Goal: Contribute content: Contribute content

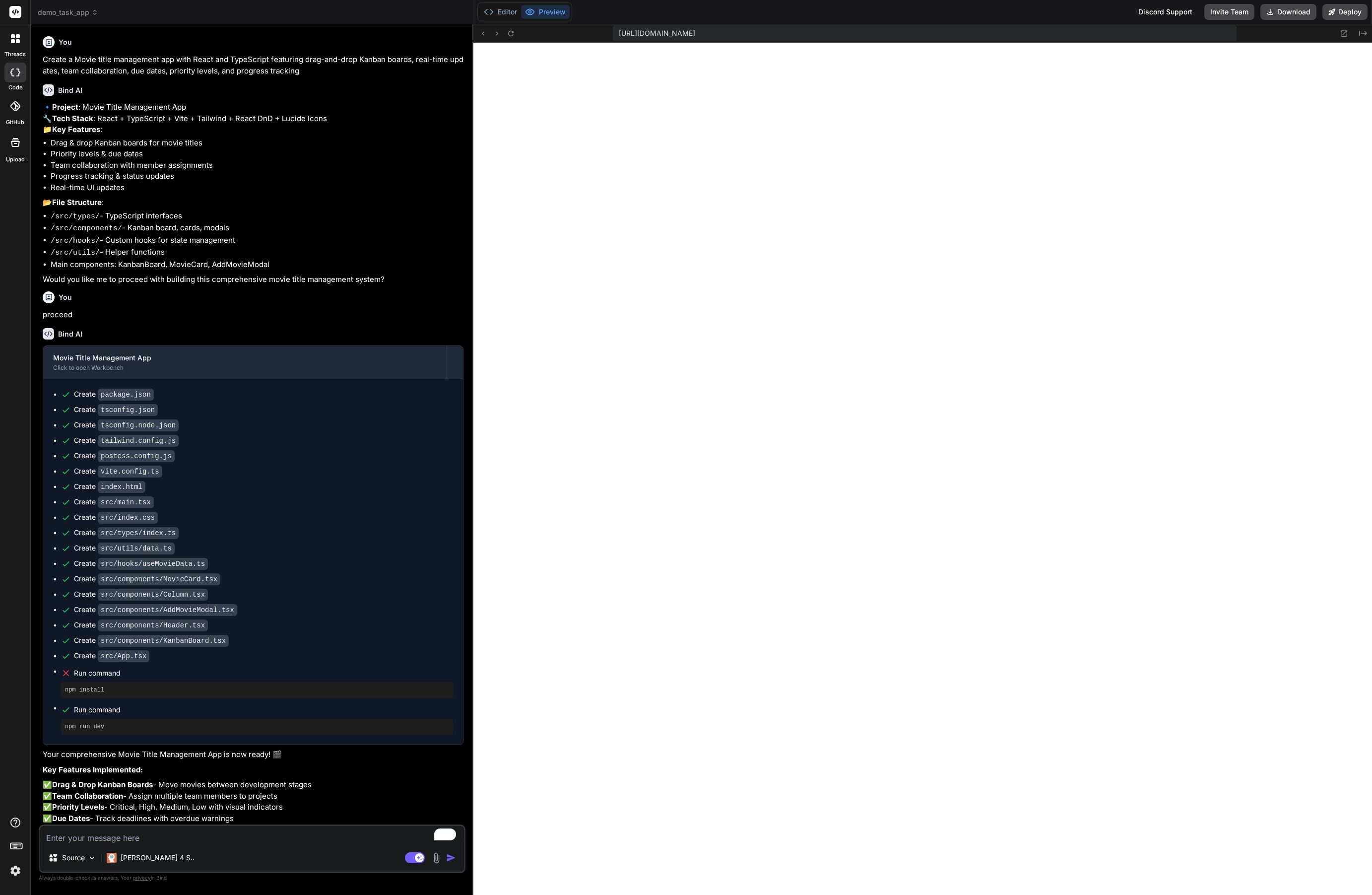
scroll to position [0, 551]
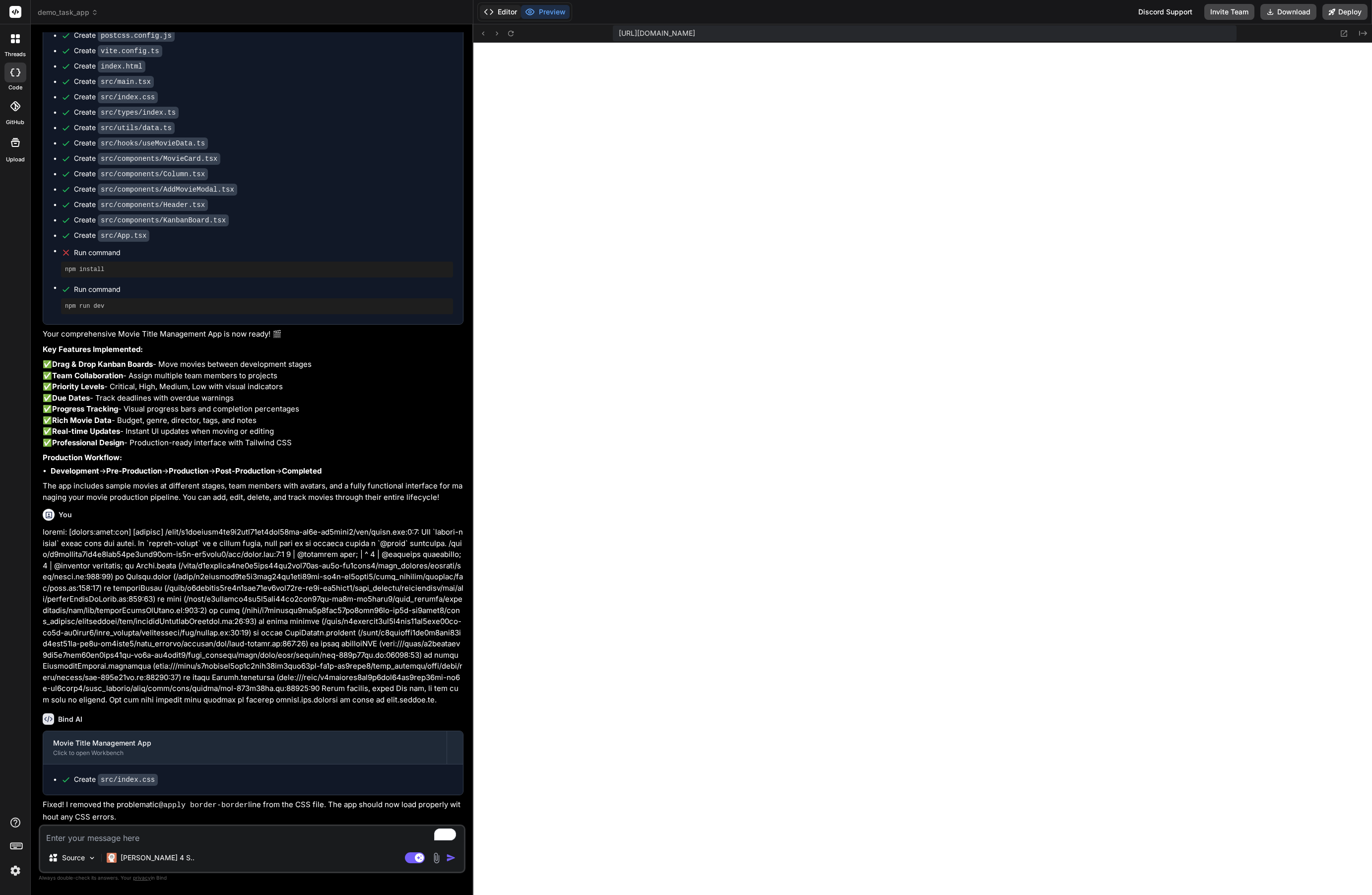
click at [507, 10] on button "Editor" at bounding box center [501, 12] width 41 height 14
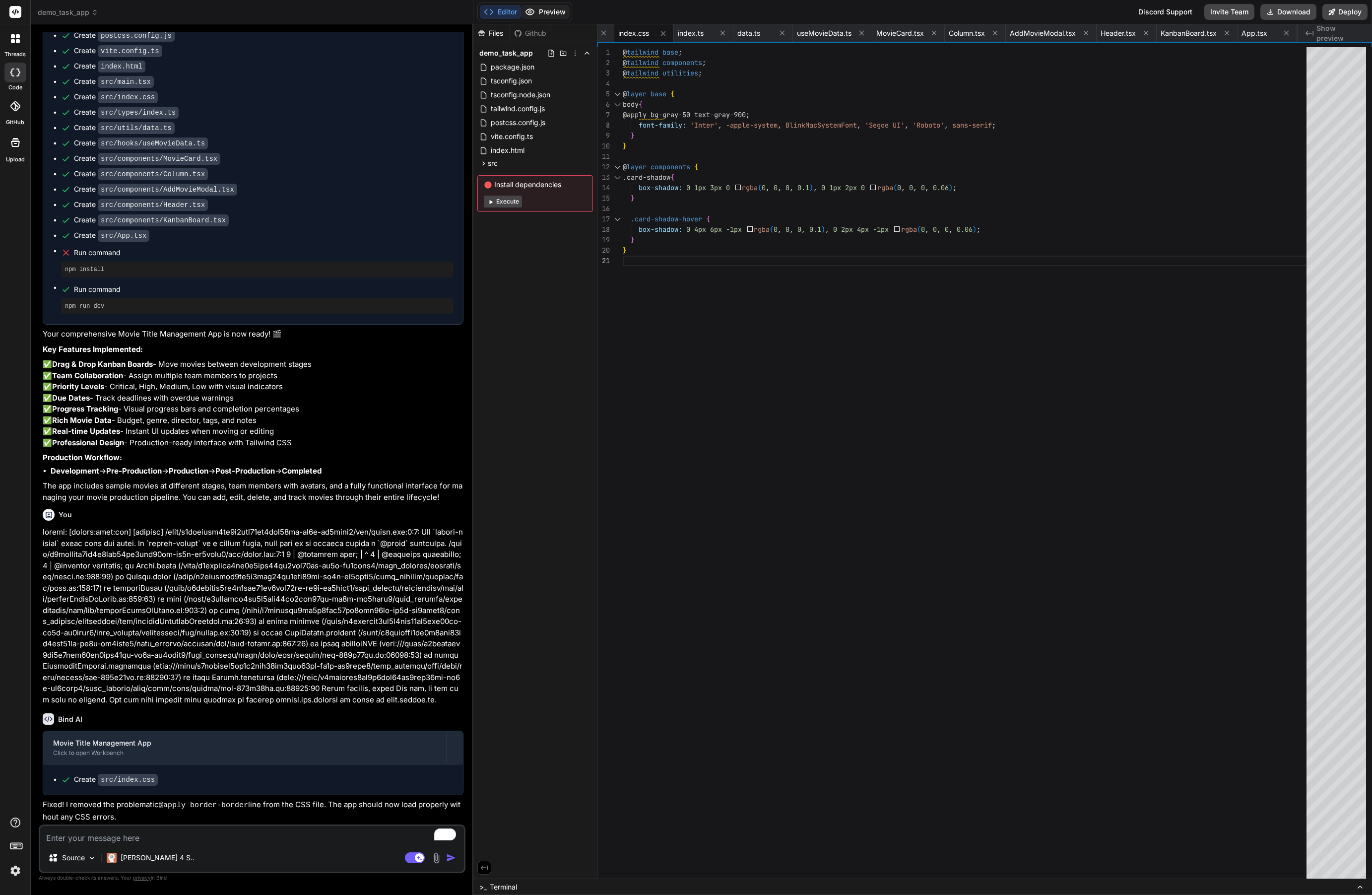
click at [556, 12] on button "Preview" at bounding box center [545, 12] width 49 height 14
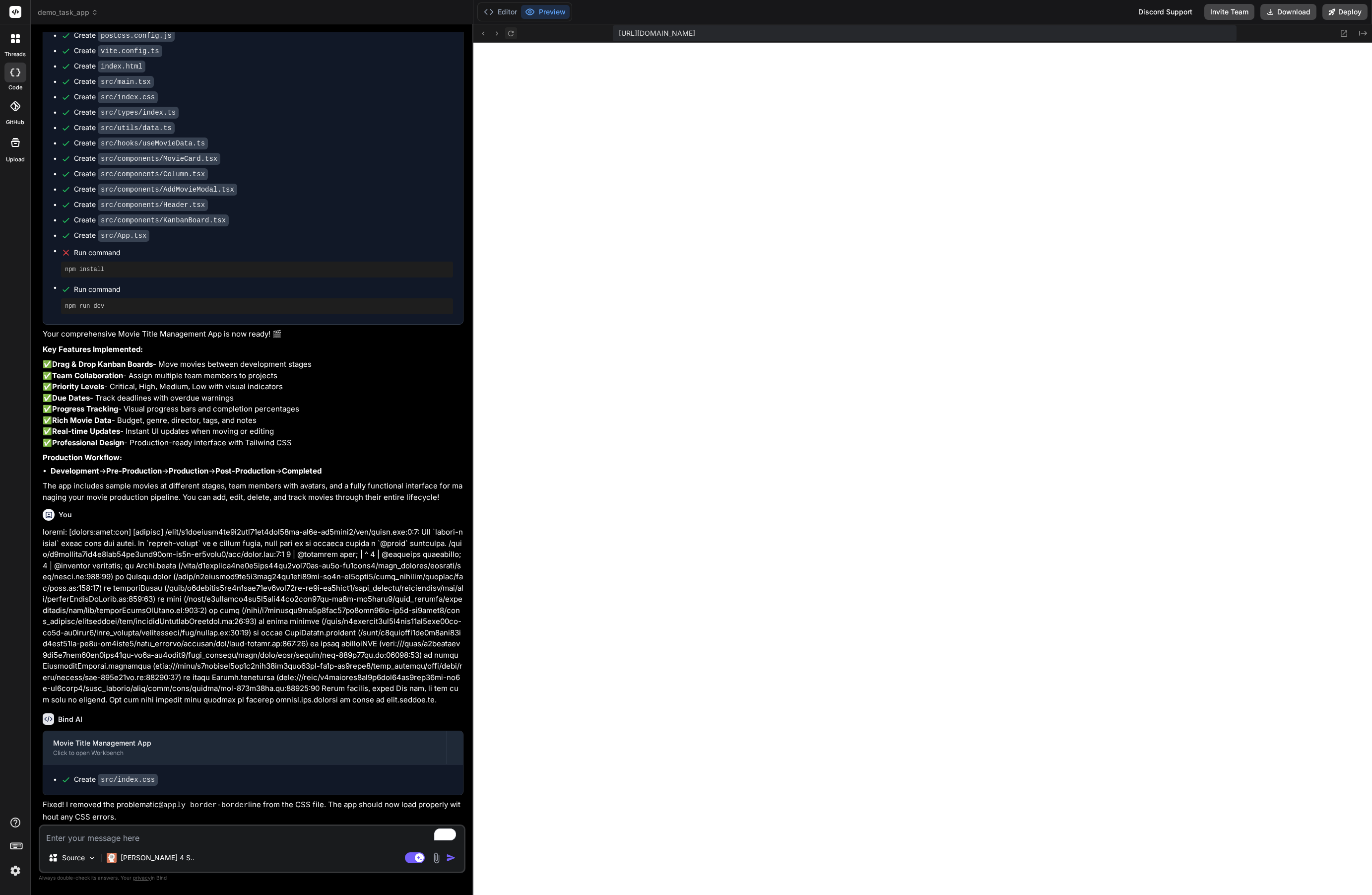
click at [512, 37] on icon at bounding box center [511, 33] width 8 height 8
click at [510, 34] on icon at bounding box center [511, 33] width 8 height 8
click at [107, 837] on textarea "To enrich screen reader interactions, please activate Accessibility in Grammarl…" at bounding box center [252, 835] width 424 height 18
type textarea "w"
type textarea "x"
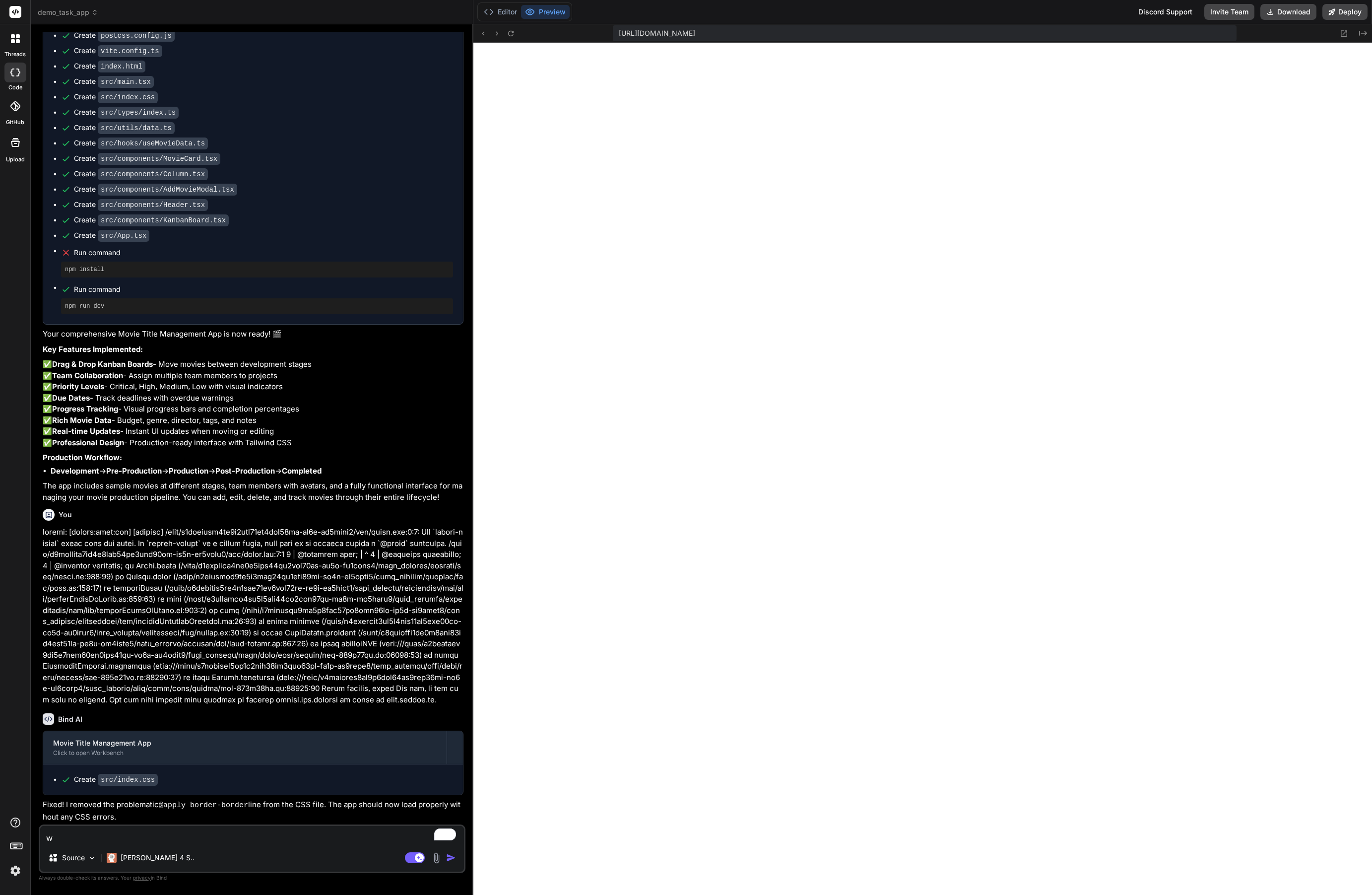
type textarea "wh"
type textarea "x"
type textarea "wha"
type textarea "x"
type textarea "what"
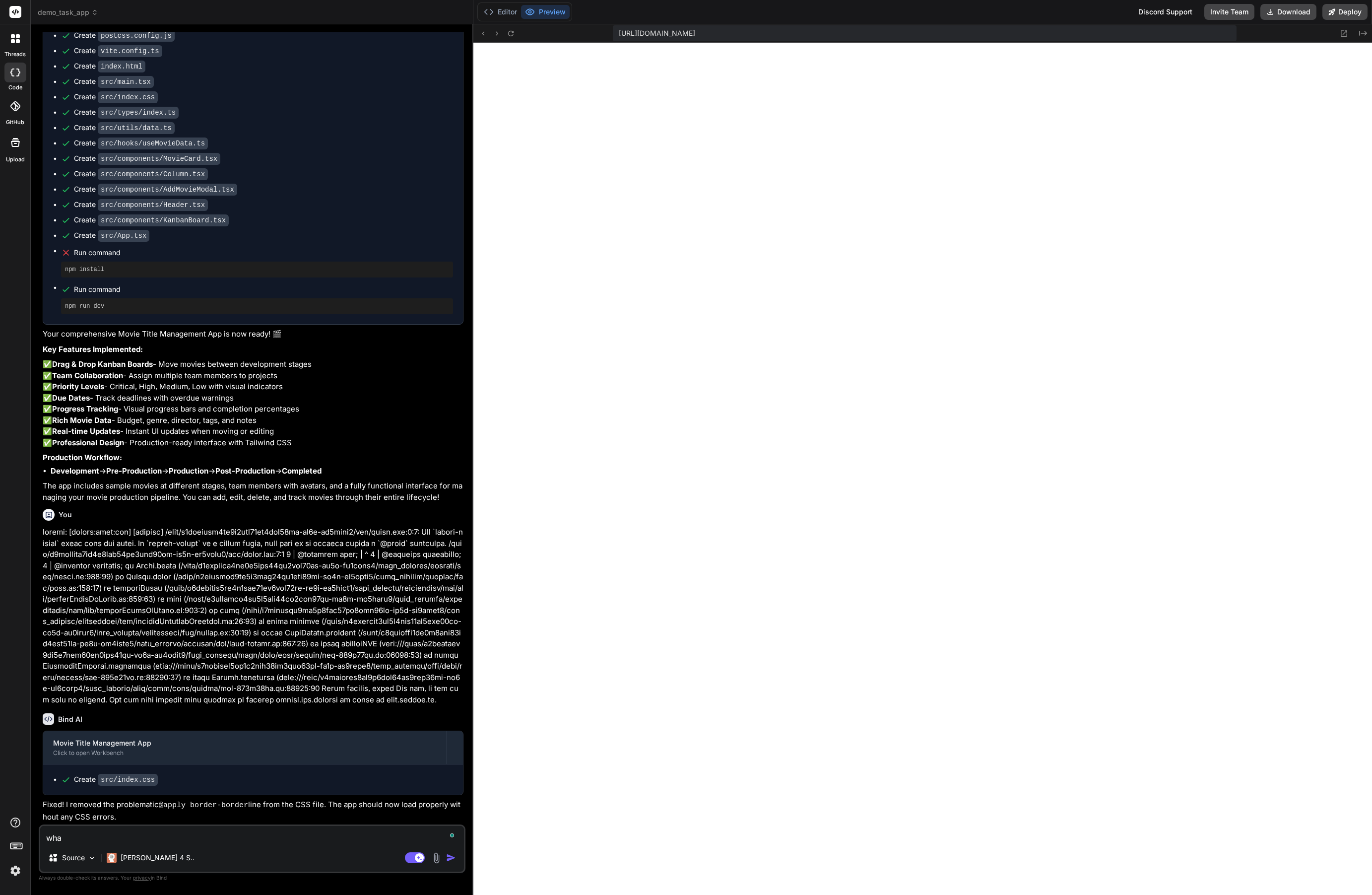
type textarea "x"
type textarea "what;"
type textarea "x"
type textarea "what;s"
type textarea "x"
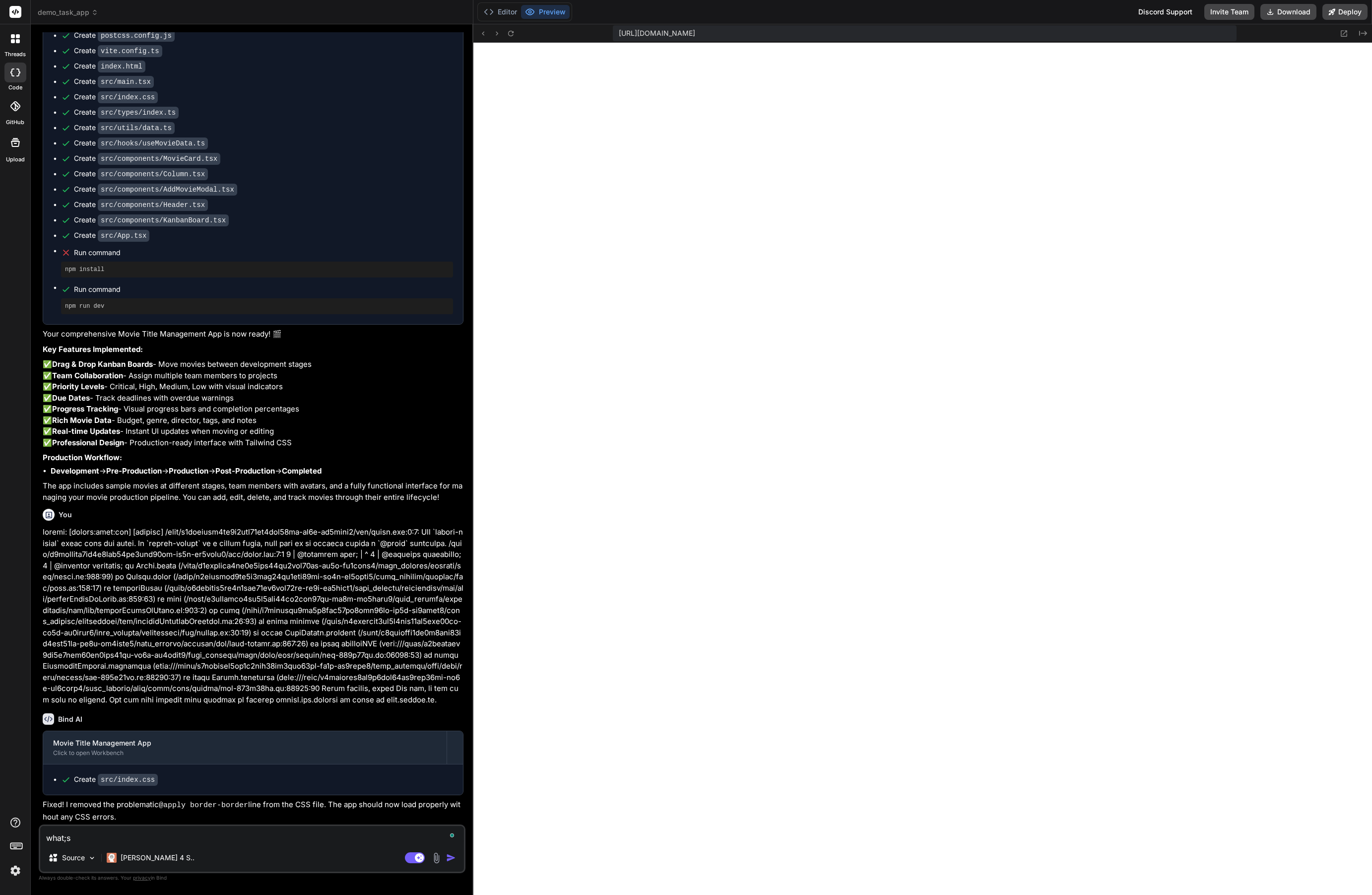
type textarea "what;s"
type textarea "x"
type textarea "what;s g"
type textarea "x"
type textarea "what;s go"
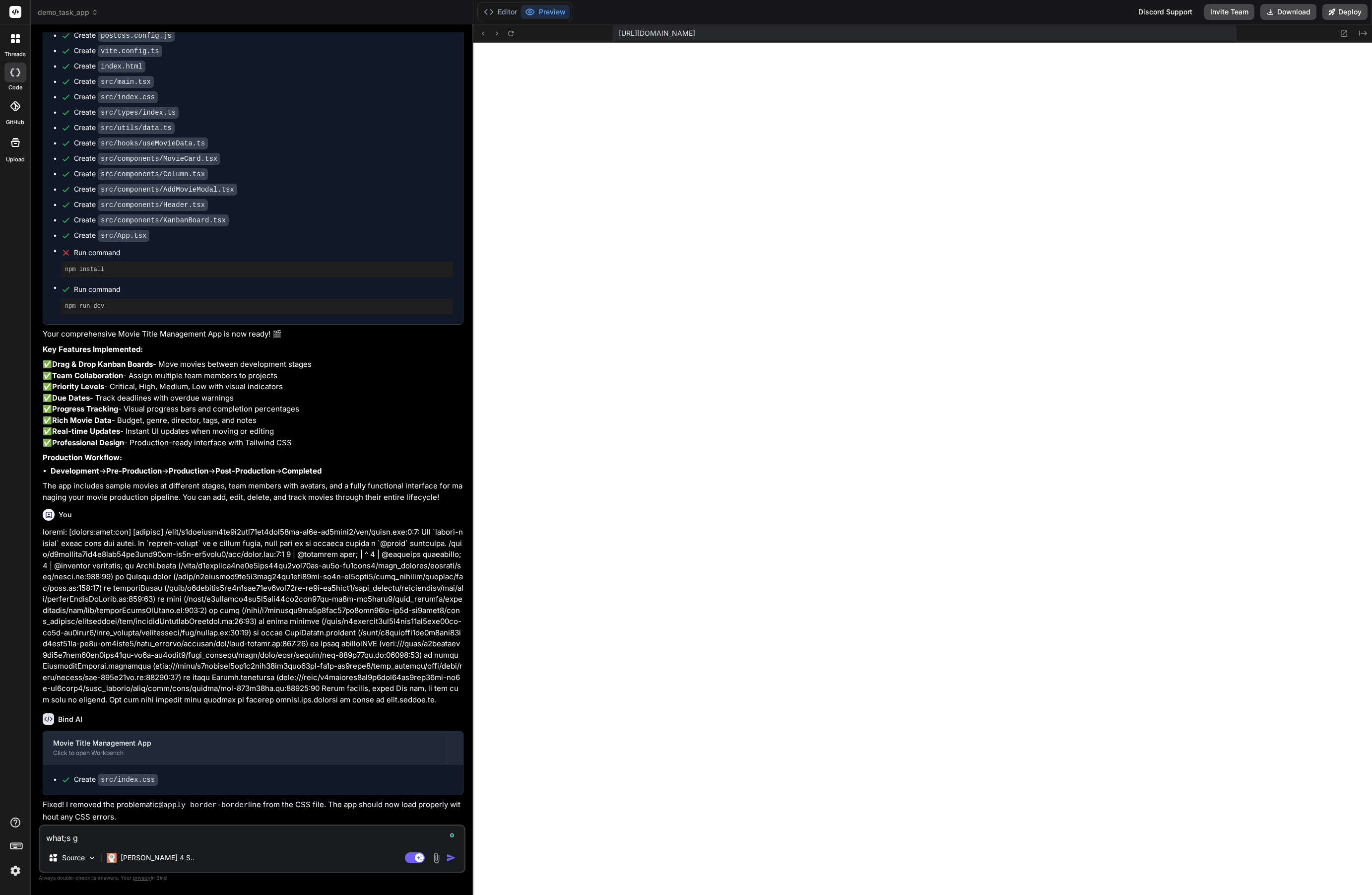
type textarea "x"
type textarea "what;s gon"
type textarea "x"
type textarea "what;s goni"
type textarea "x"
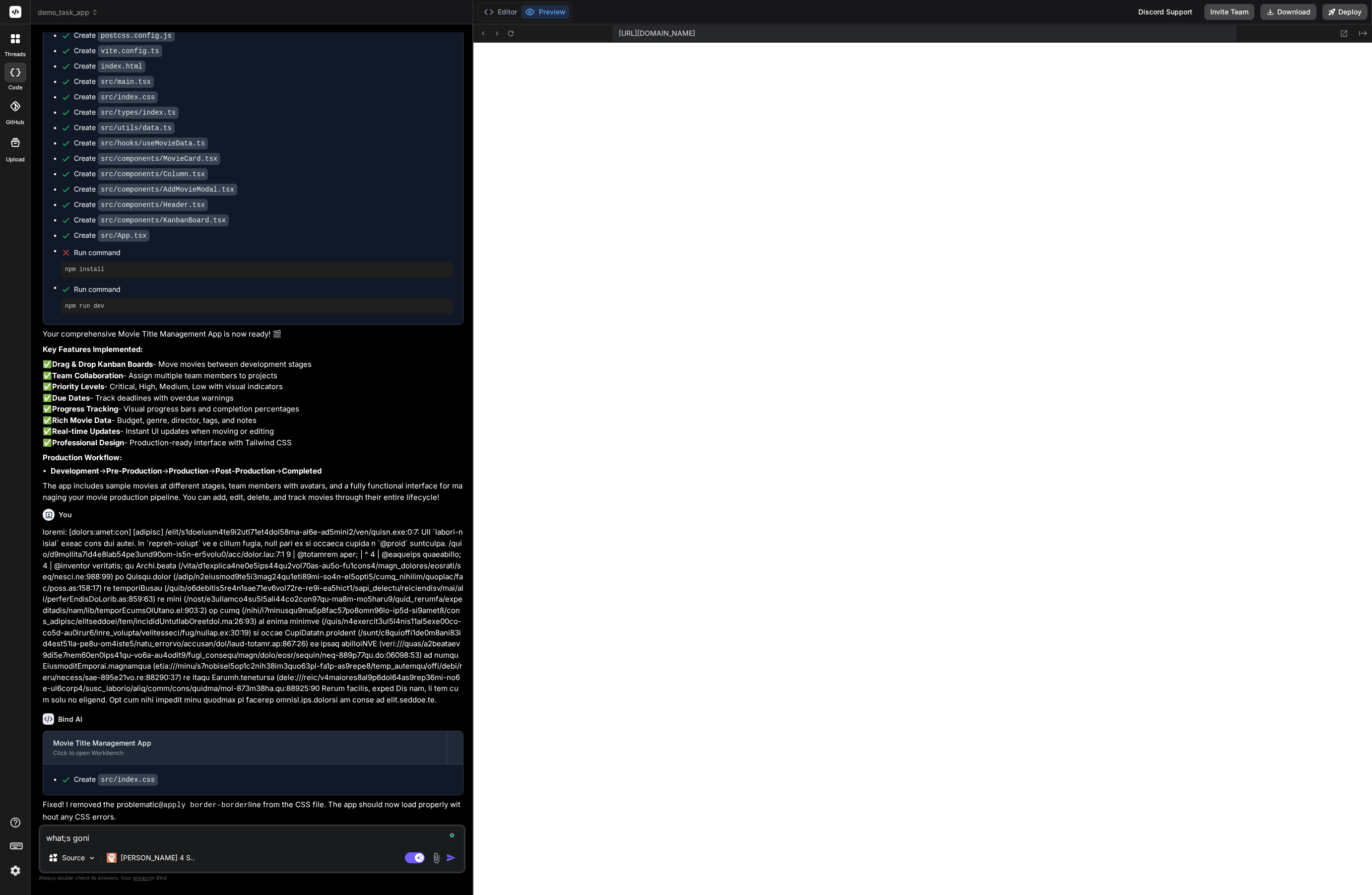
type textarea "what;s gonin"
type textarea "x"
type textarea "what;s goning"
type textarea "x"
type textarea "what;s goning"
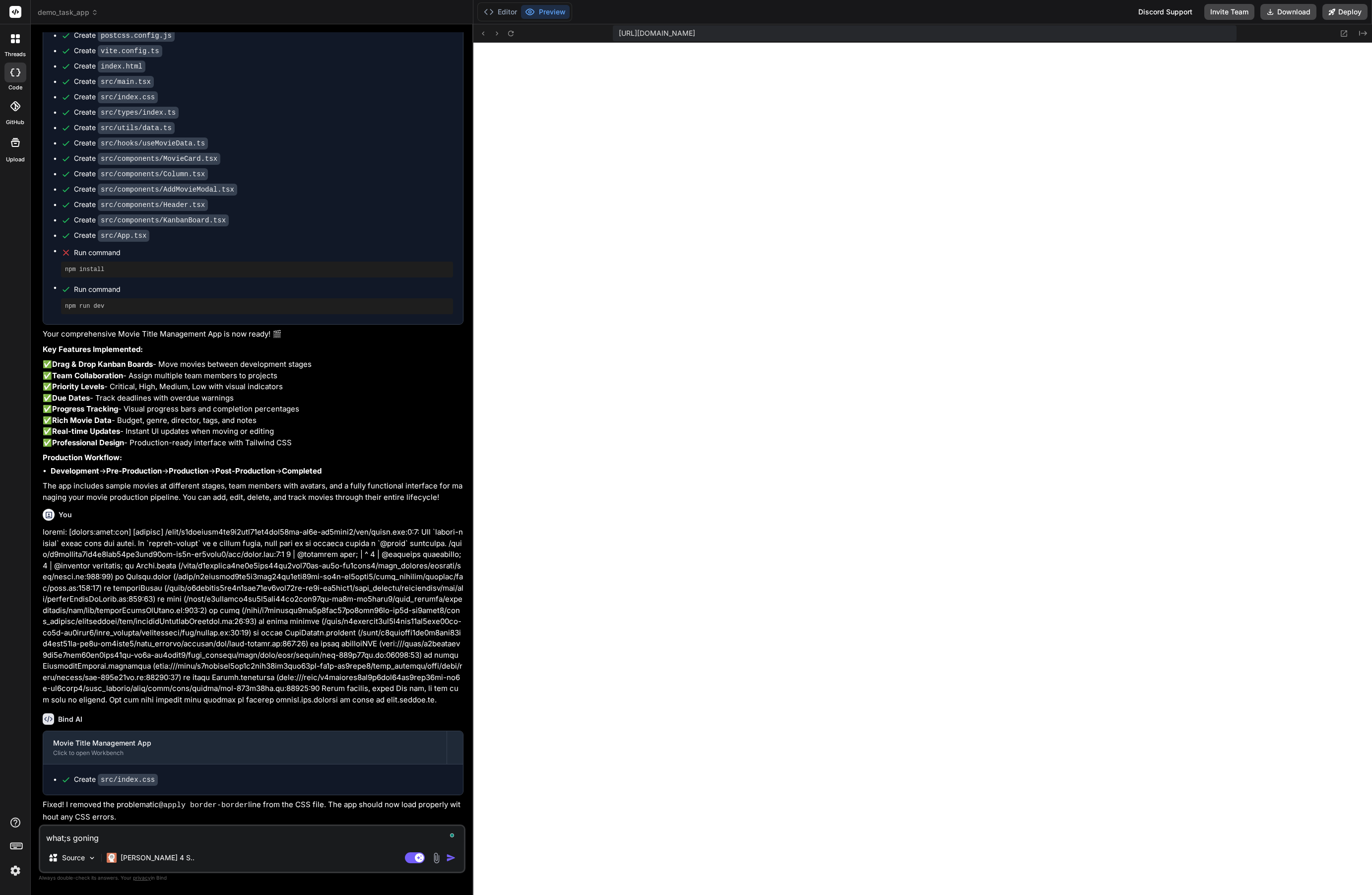
type textarea "x"
type textarea "what;s goning o"
type textarea "x"
type textarea "what;s goning on"
type textarea "x"
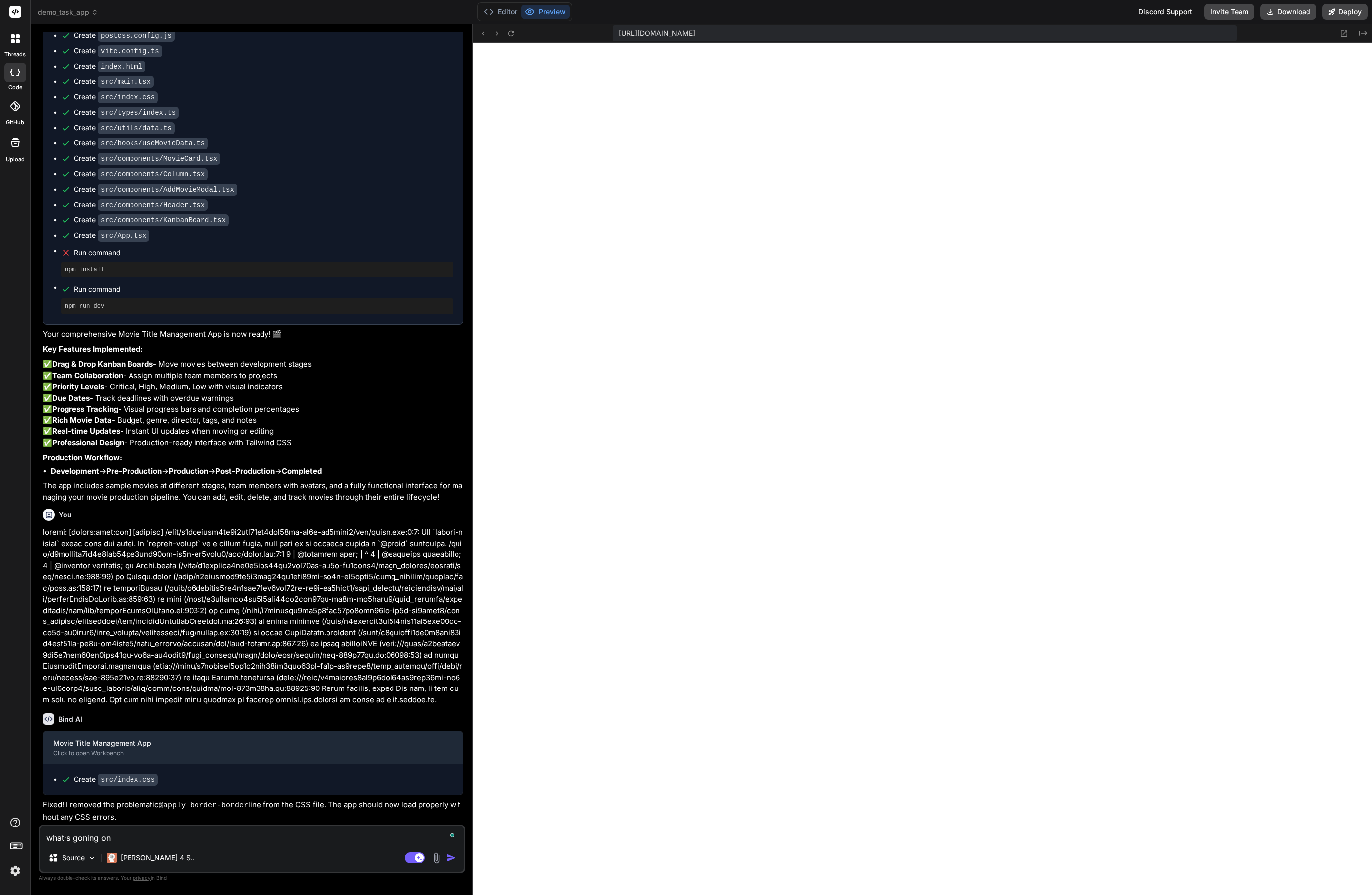
type textarea "what;s goning on,"
type textarea "x"
type textarea "what;s goning on,"
type textarea "x"
type textarea "what;s goning on, I"
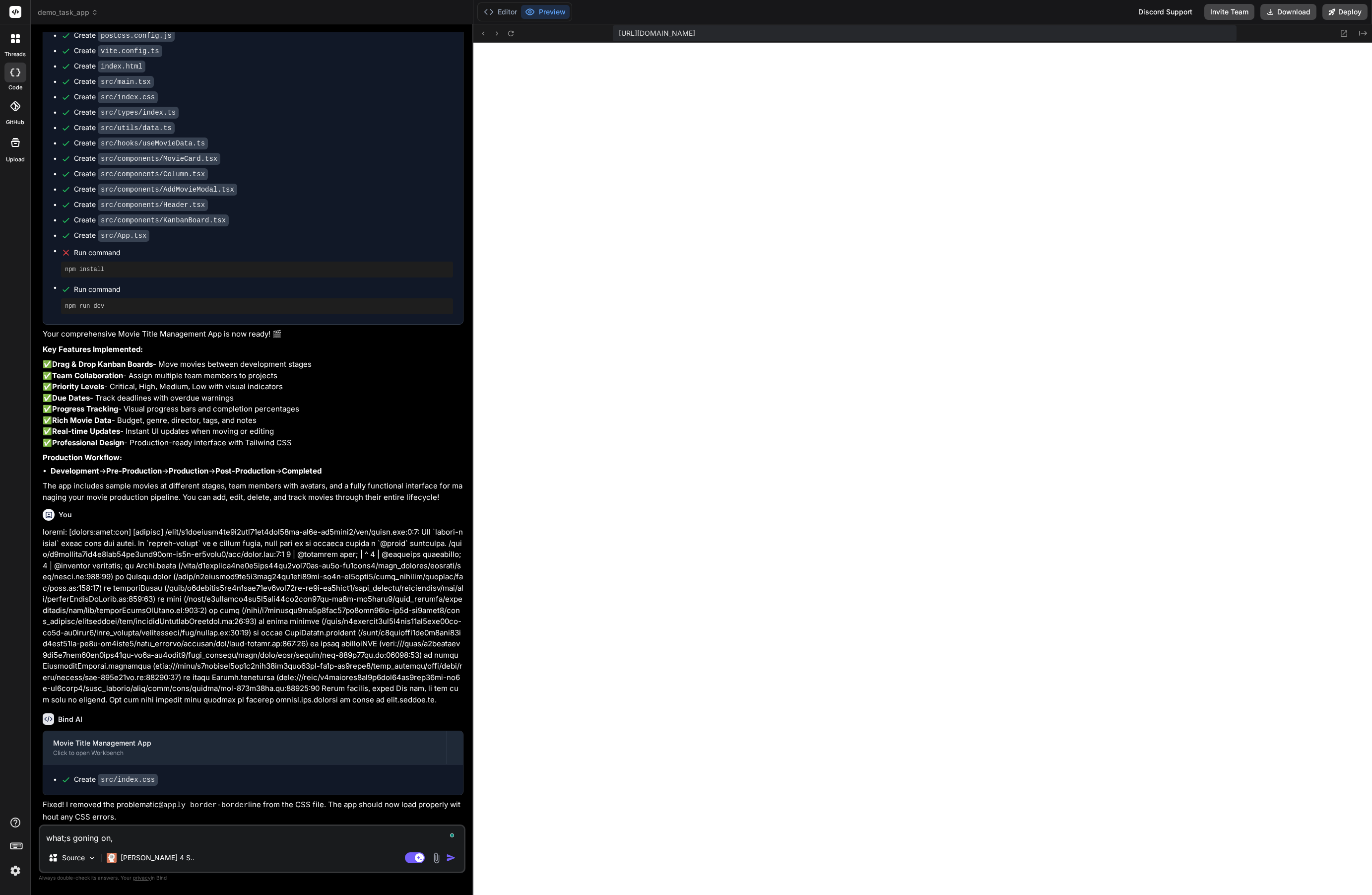
type textarea "x"
type textarea "what;s goning on, I"
type textarea "x"
type textarea "what;s goning on, I o"
type textarea "x"
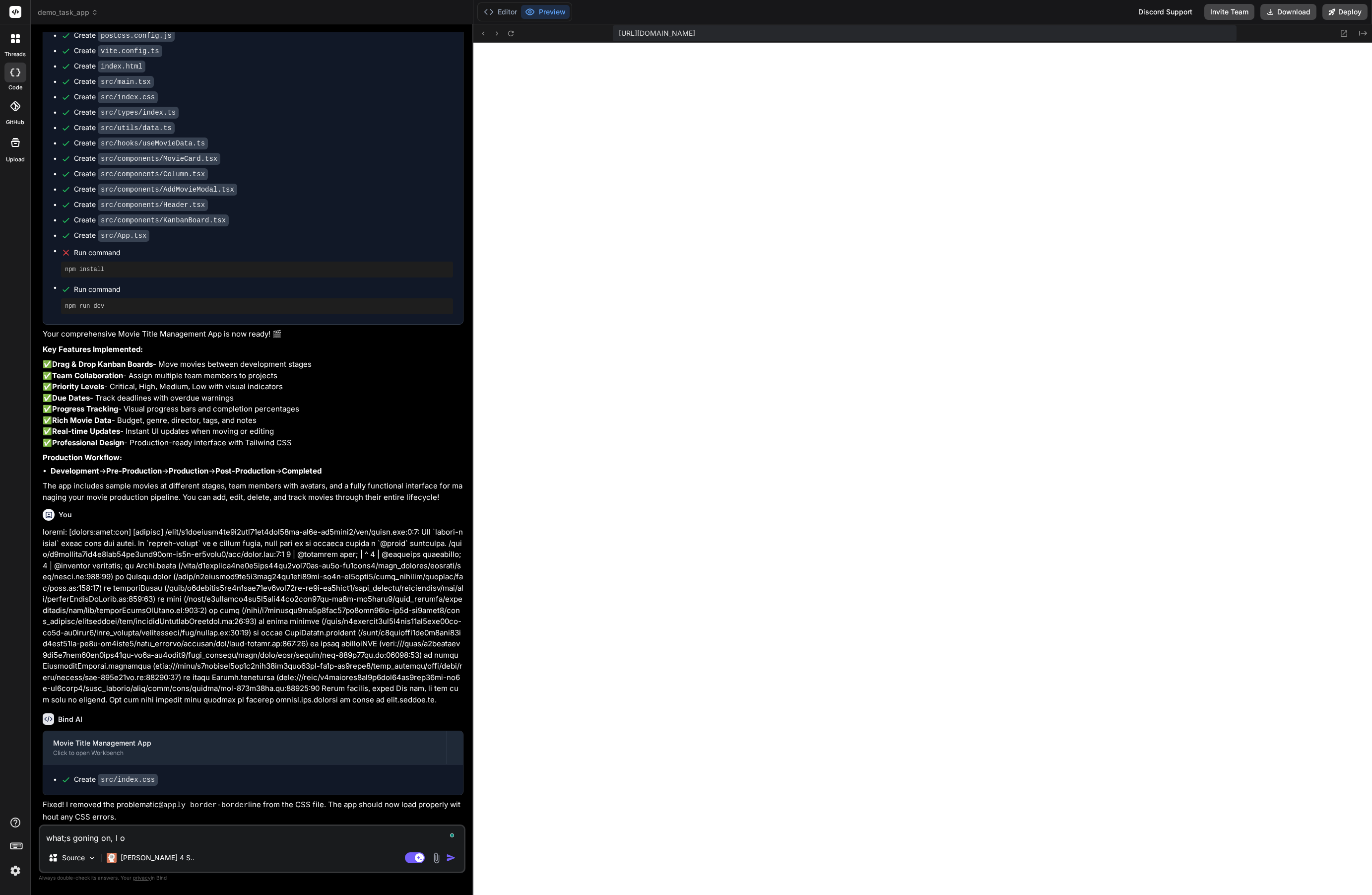
type textarea "what;s goning on, I on"
type textarea "x"
type textarea "what;s goning on, I onl"
type textarea "x"
type textarea "what;s goning on, I only"
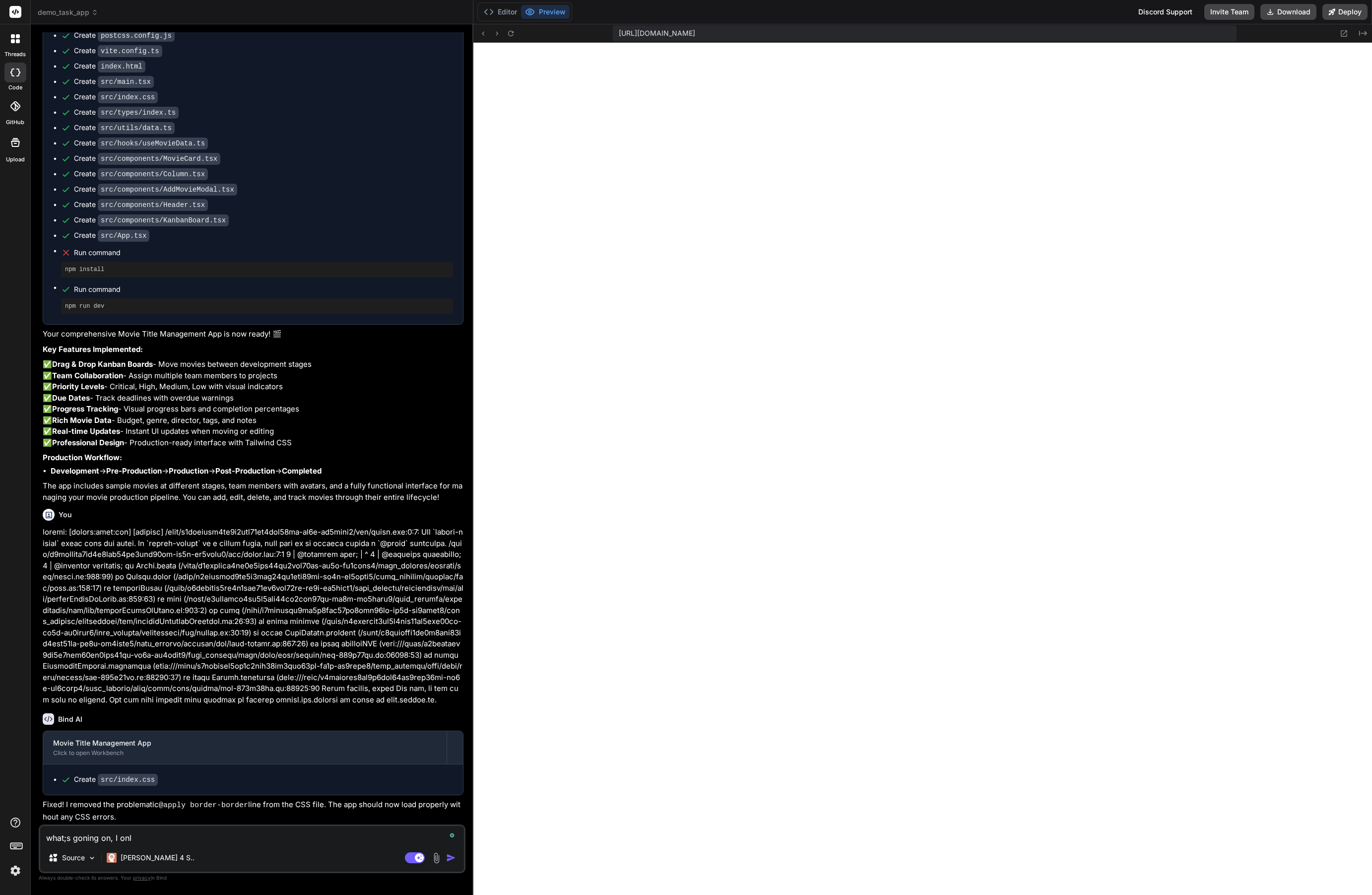
type textarea "x"
type textarea "what;s goning on, I only"
type textarea "x"
type textarea "what;s goning on, I only s"
type textarea "x"
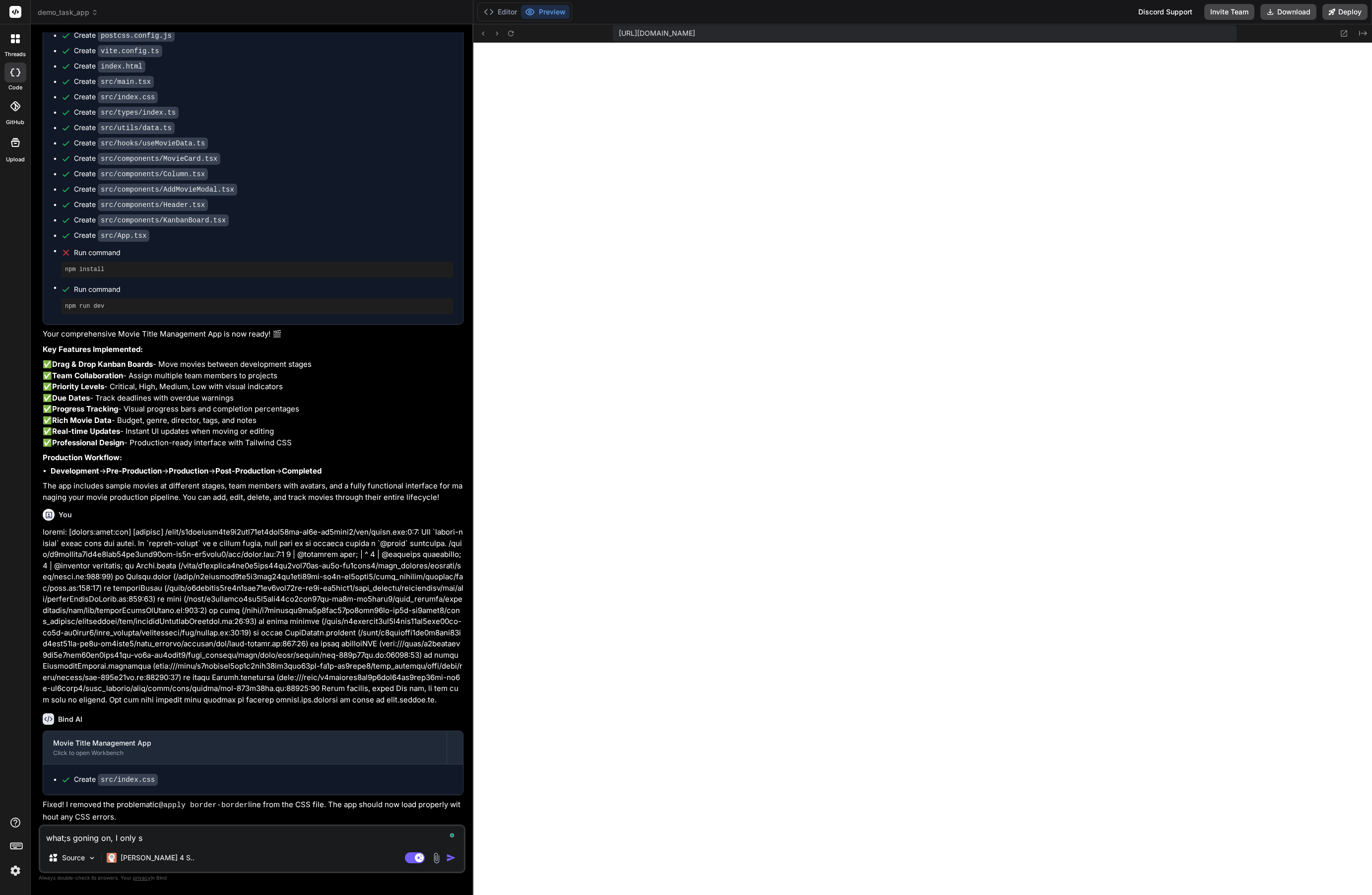
type textarea "what;s goning on, I only se"
type textarea "x"
type textarea "what;s goning on, I only see"
type textarea "x"
type textarea "what;s goning on, I only see"
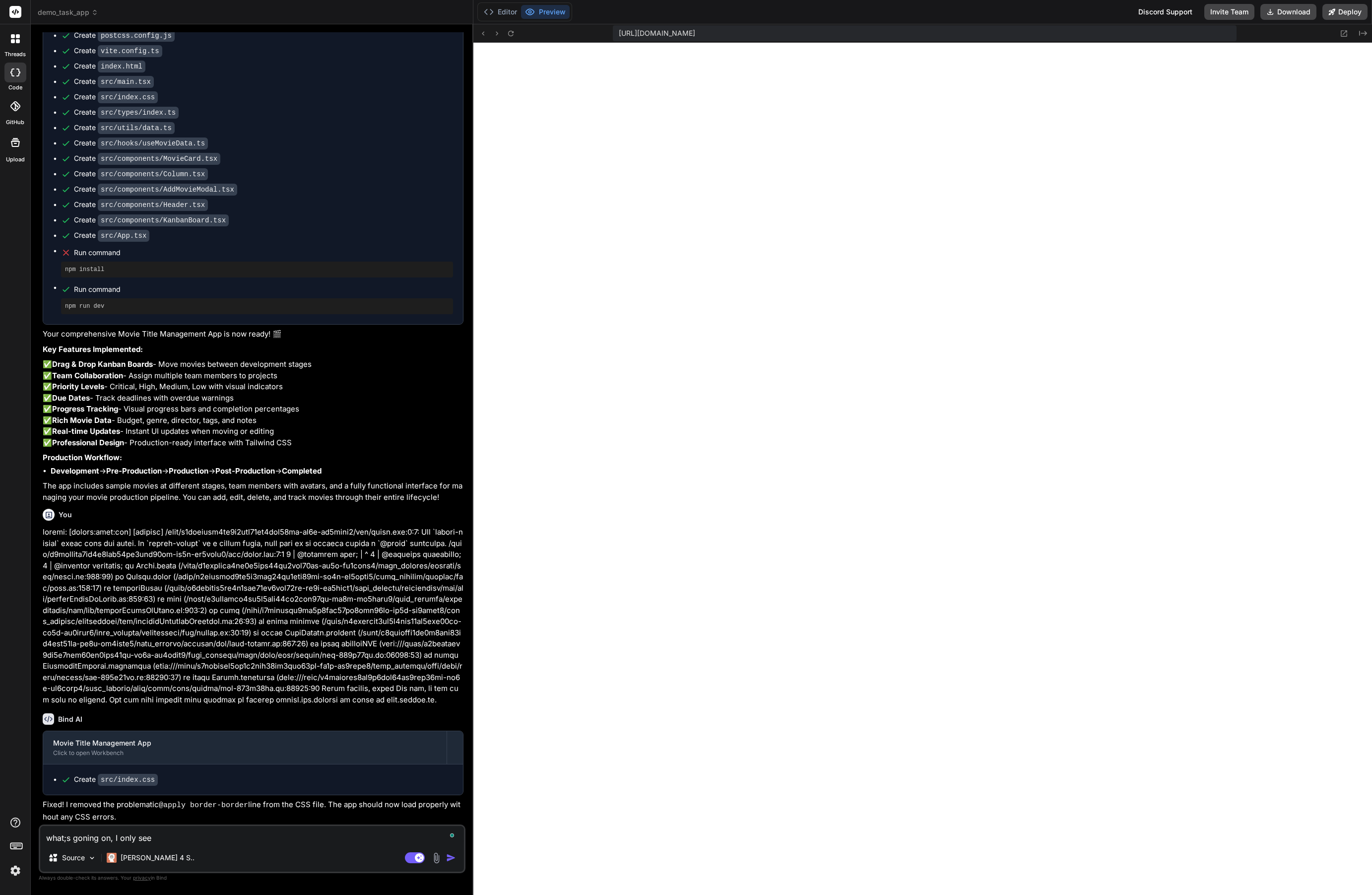
type textarea "x"
type textarea "what;s goning on, I only see a"
type textarea "x"
type textarea "what;s goning on, I only see a"
type textarea "x"
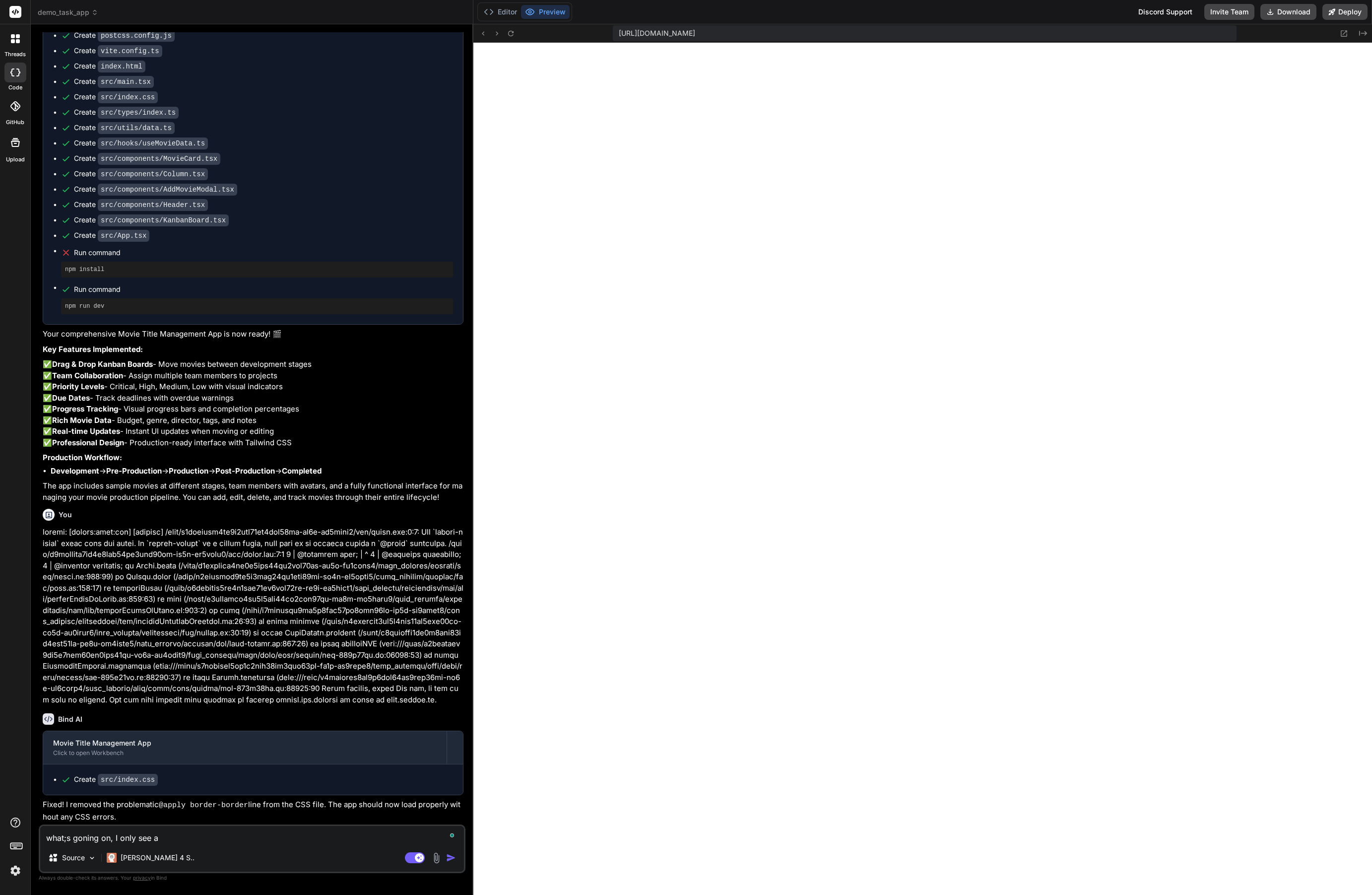
type textarea "what;s goning on, I only see a b"
type textarea "x"
type textarea "what;s goning on, I only see a bl"
type textarea "x"
type textarea "what;s goning on, I only see a bla"
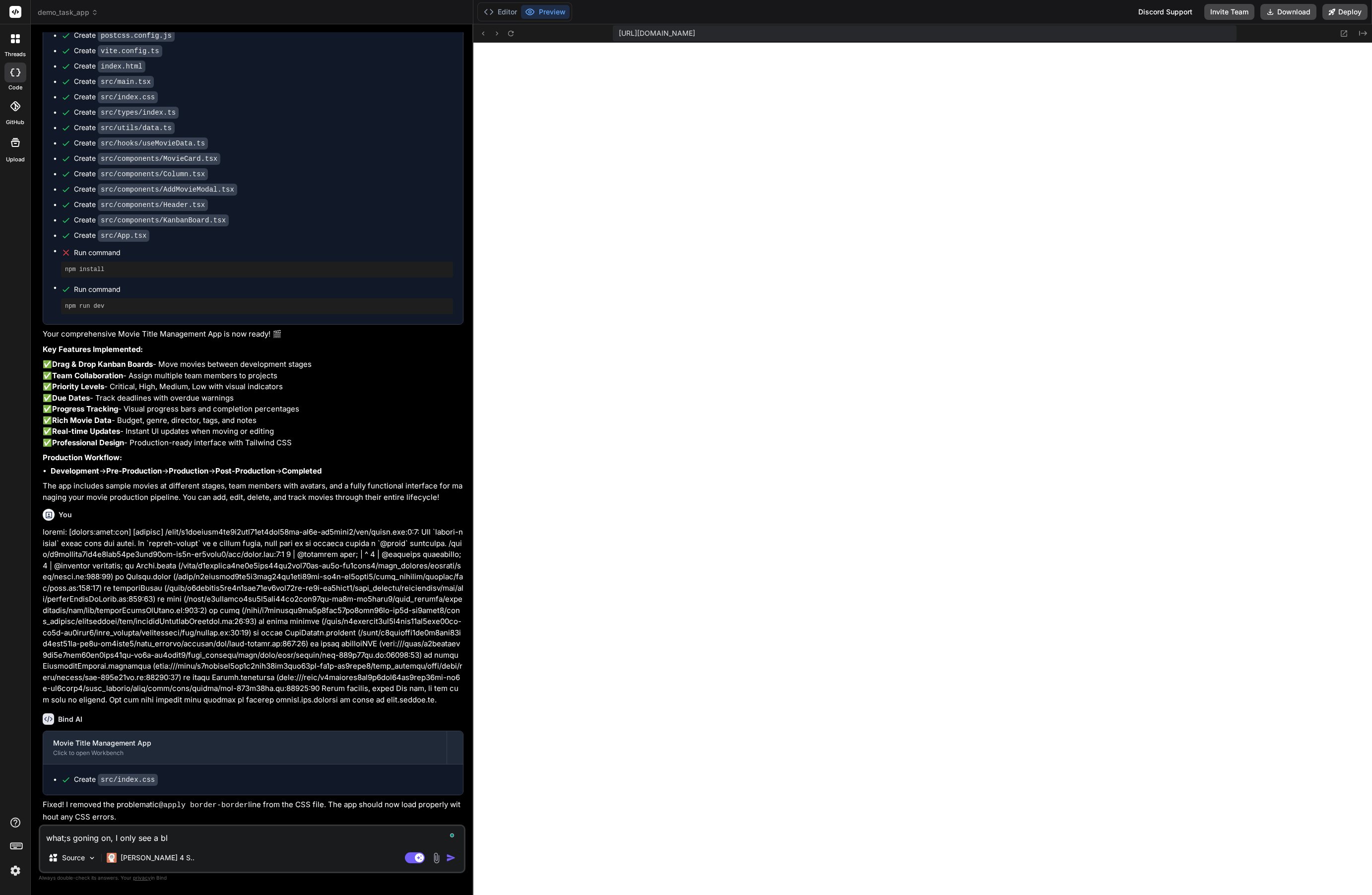
type textarea "x"
type textarea "what;s goning on, I only see a [PERSON_NAME]"
type textarea "x"
type textarea "what;s goning on, I only see a blank"
type textarea "x"
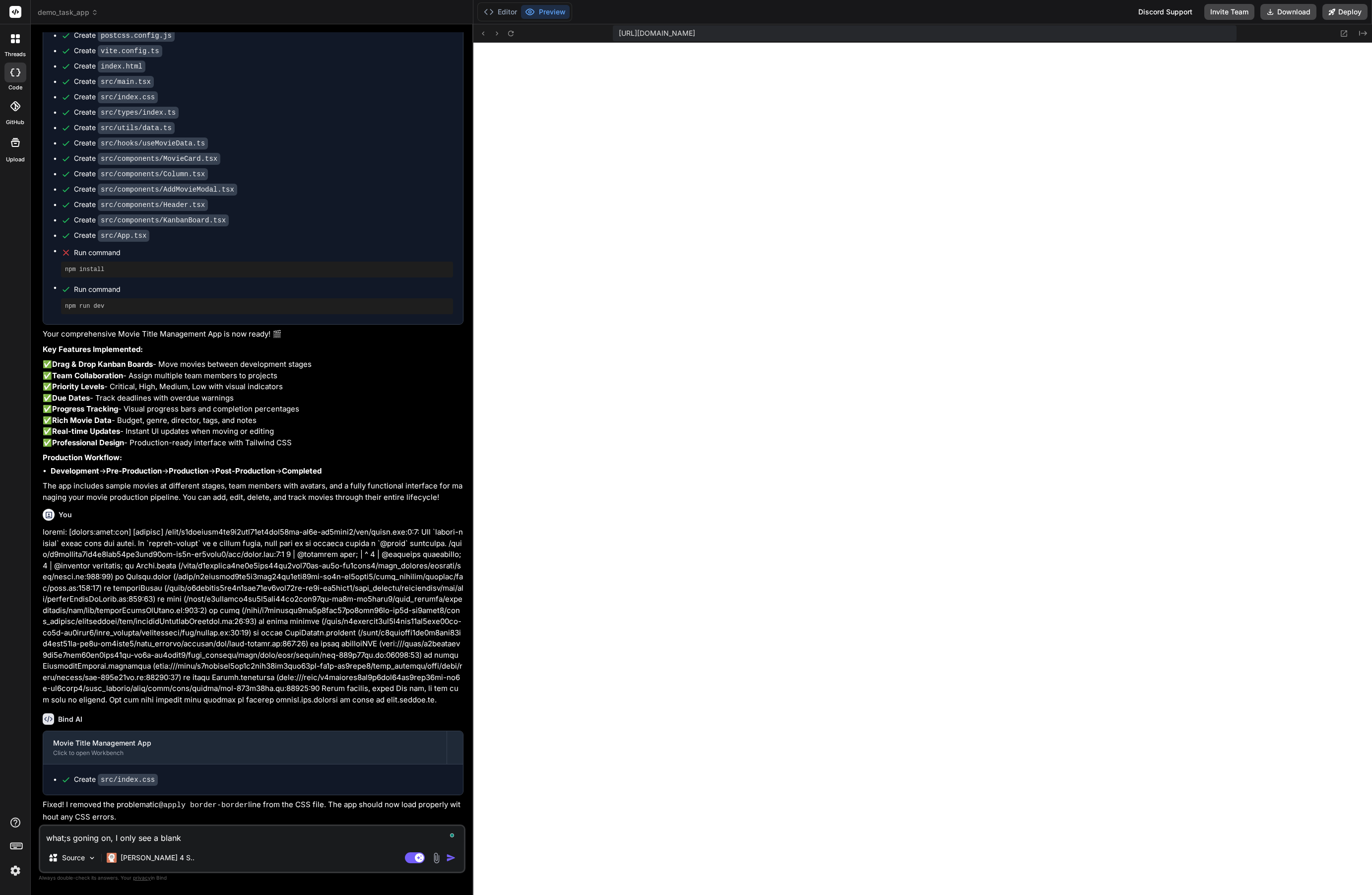
type textarea "what;s goning on, I only see a blank"
type textarea "x"
type textarea "what;s goning on, I only see a blank s"
type textarea "x"
type textarea "what;s goning on, I only see a blank sc"
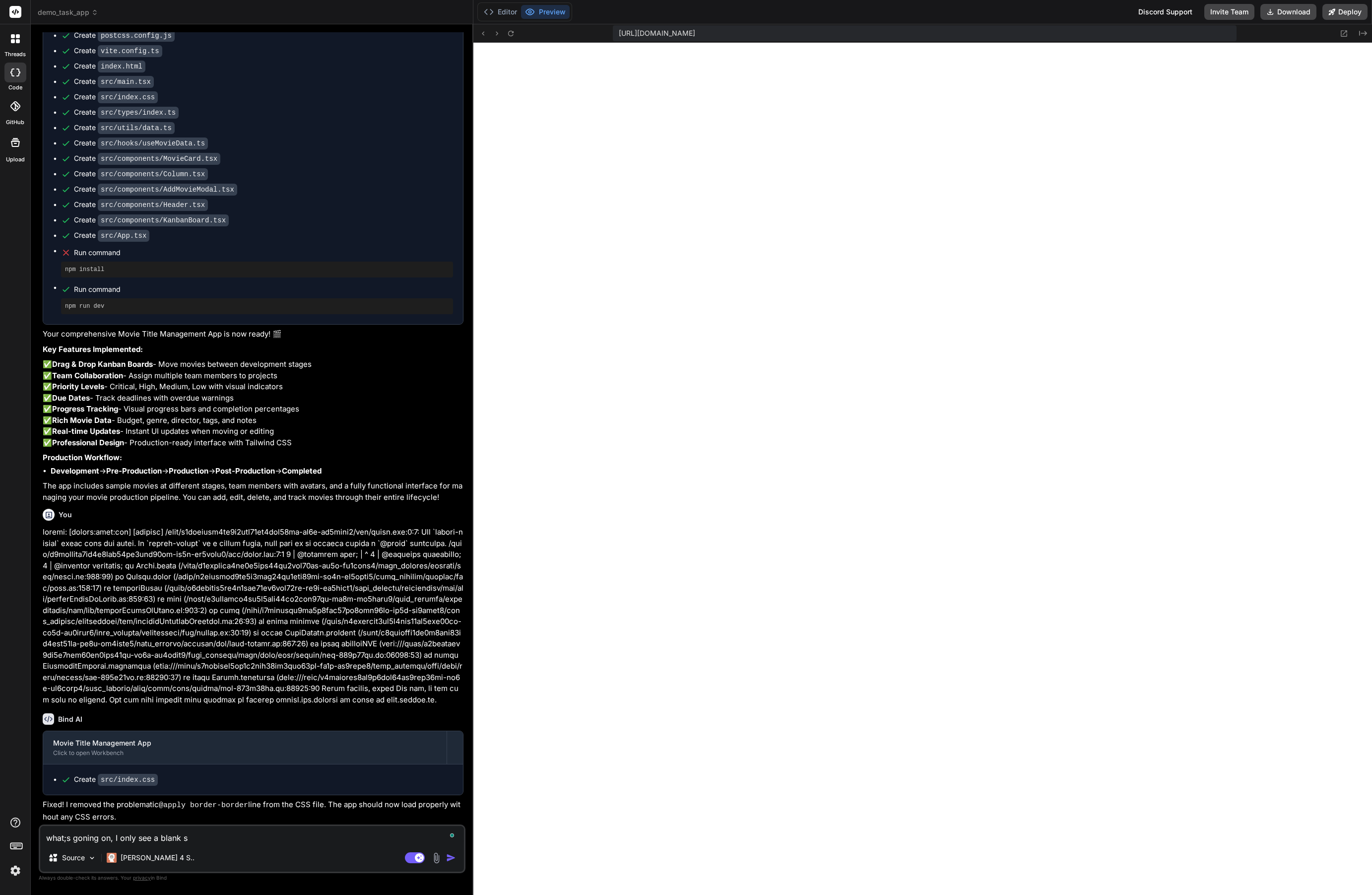
type textarea "x"
type textarea "what;s goning on, I only see a blank scr"
type textarea "x"
type textarea "what;s goning on, I only see a blank scre"
type textarea "x"
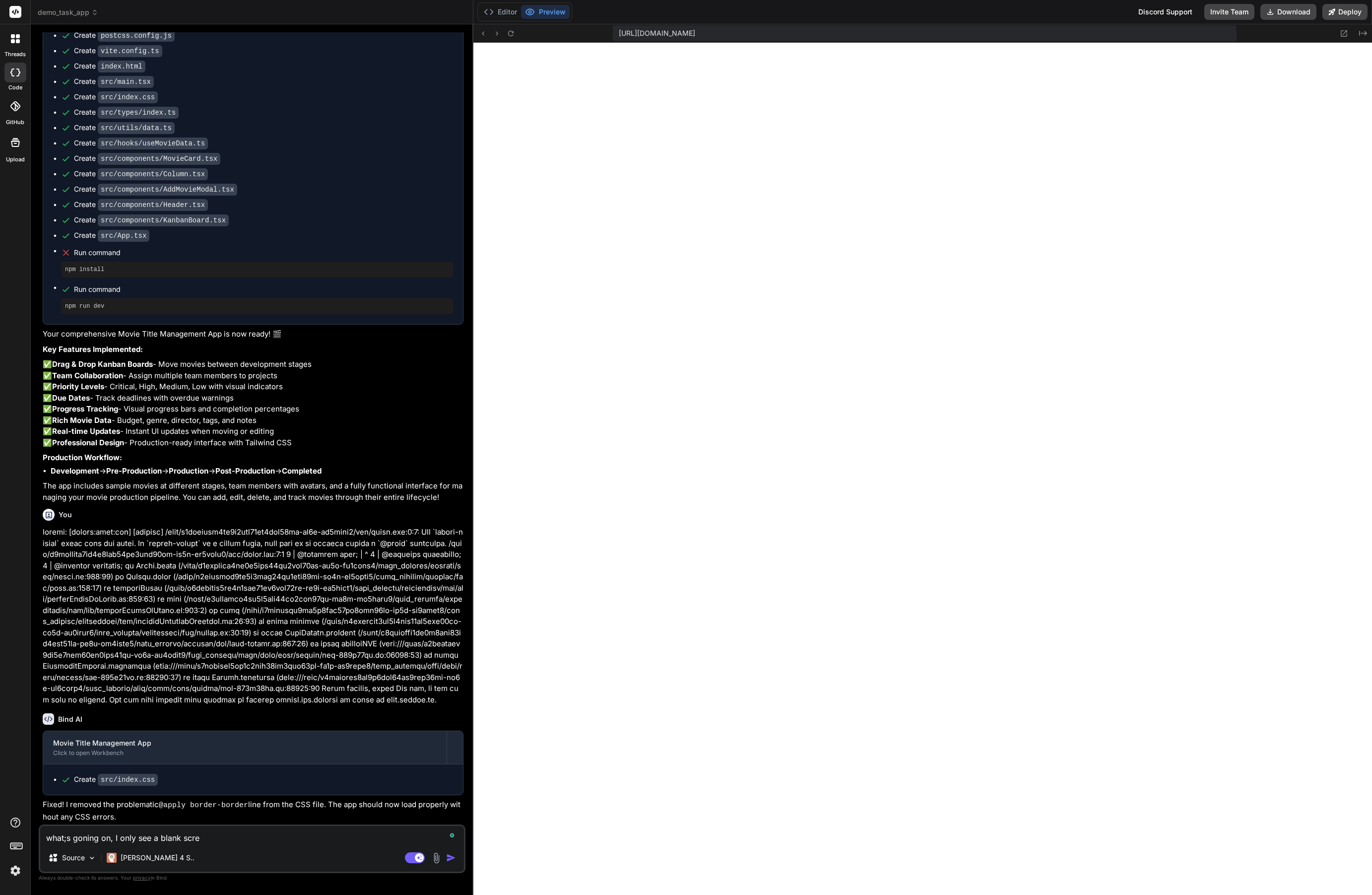
type textarea "what;s goning on, I only see a blank scree"
type textarea "x"
type textarea "what;s goning on, I only see a blank screem"
type textarea "x"
type textarea "what;s goning on, I only see a blank scree"
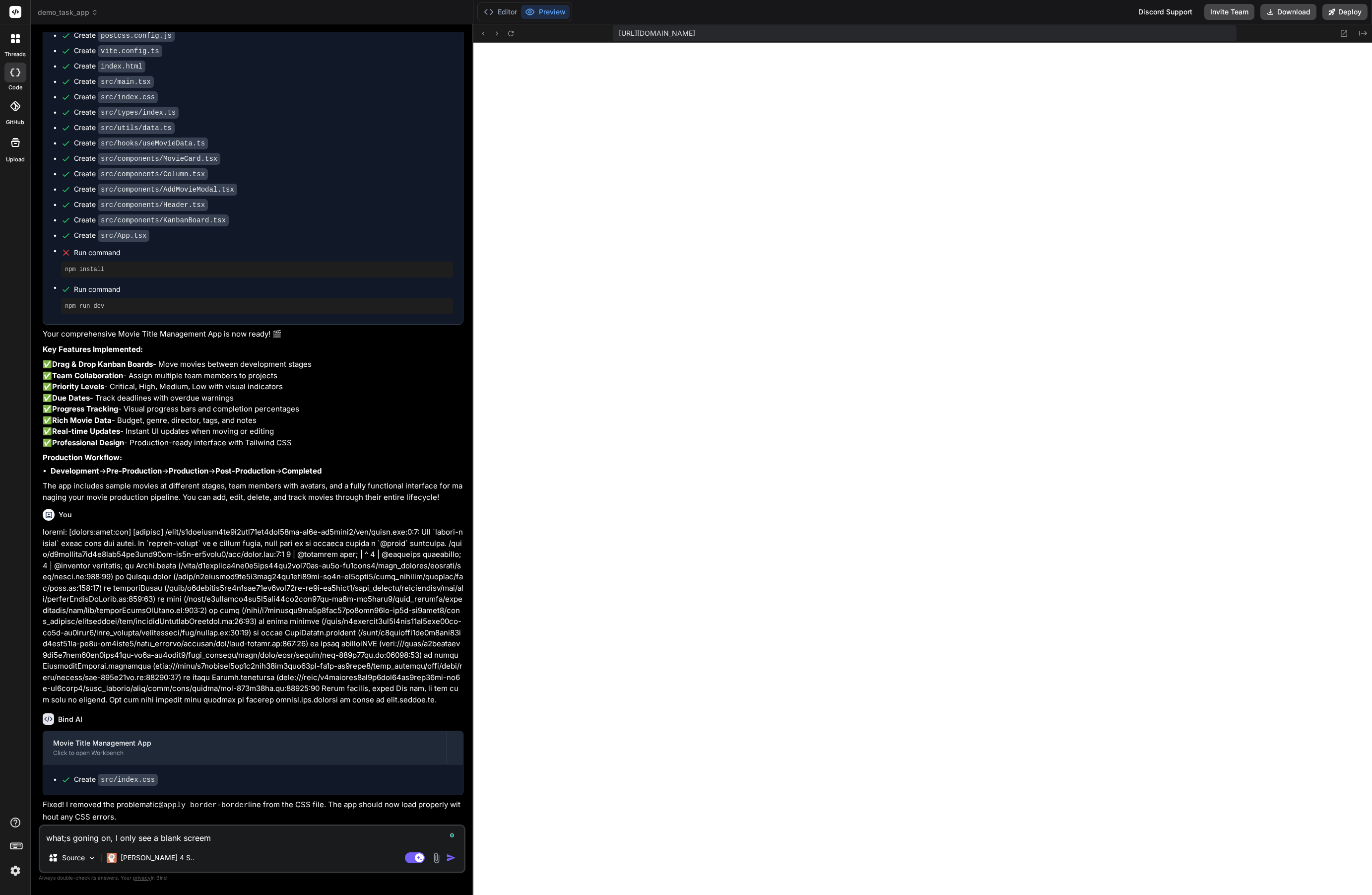
type textarea "x"
type textarea "what;s goning on, I only see a blank screen"
type textarea "x"
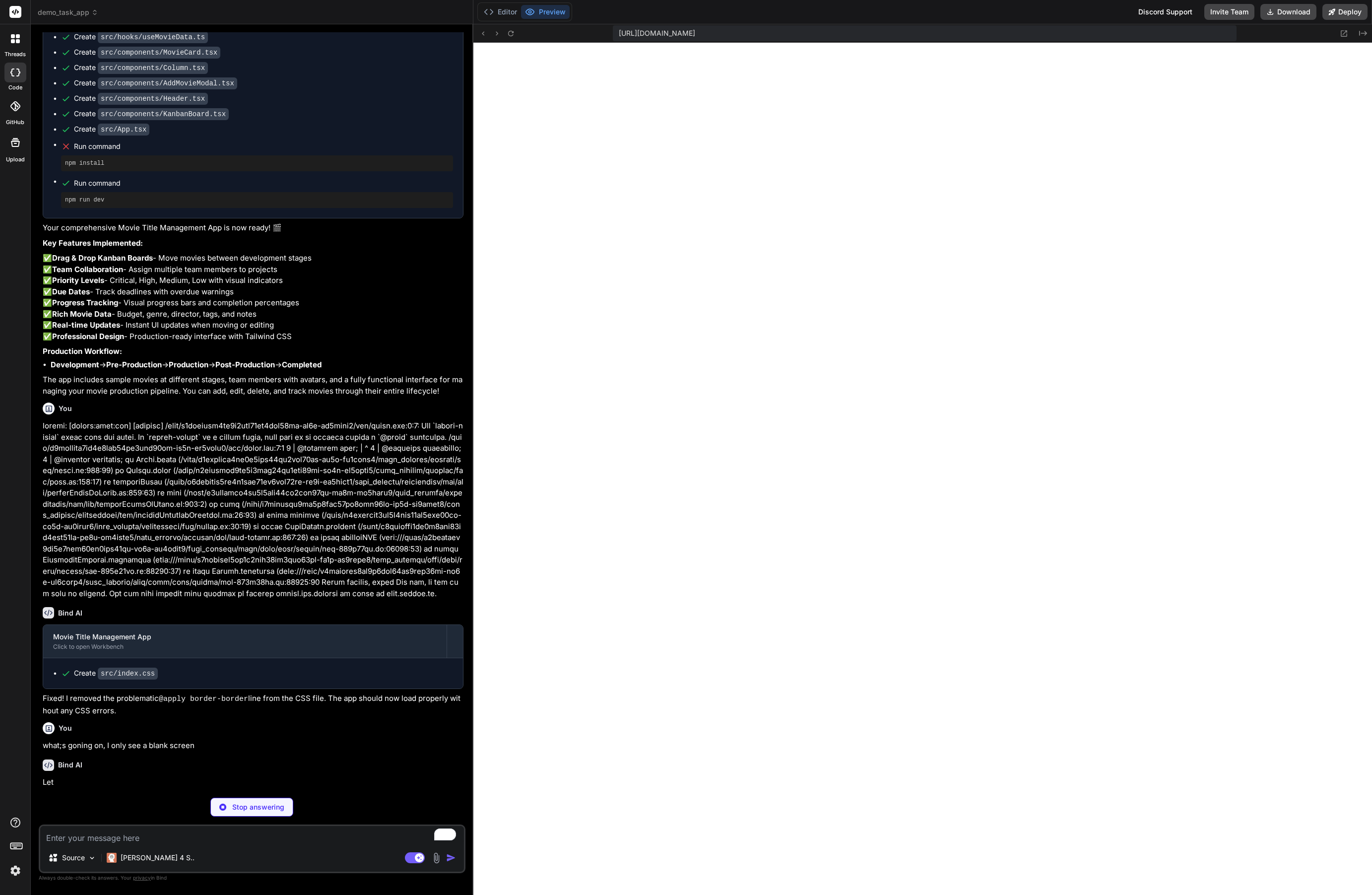
scroll to position [610, 0]
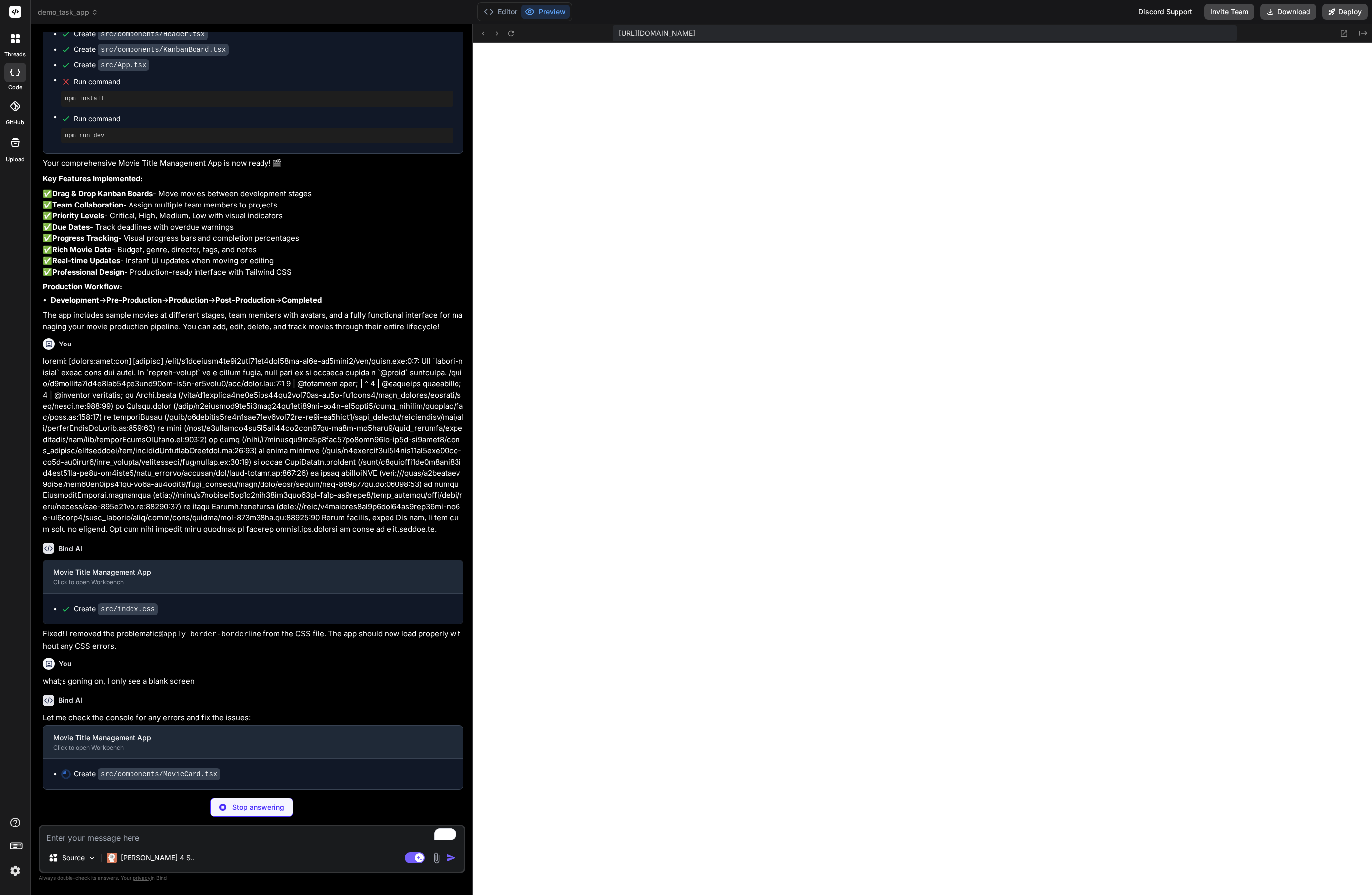
type textarea "x"
type textarea "</div> </div> )} </div> </div> ); };"
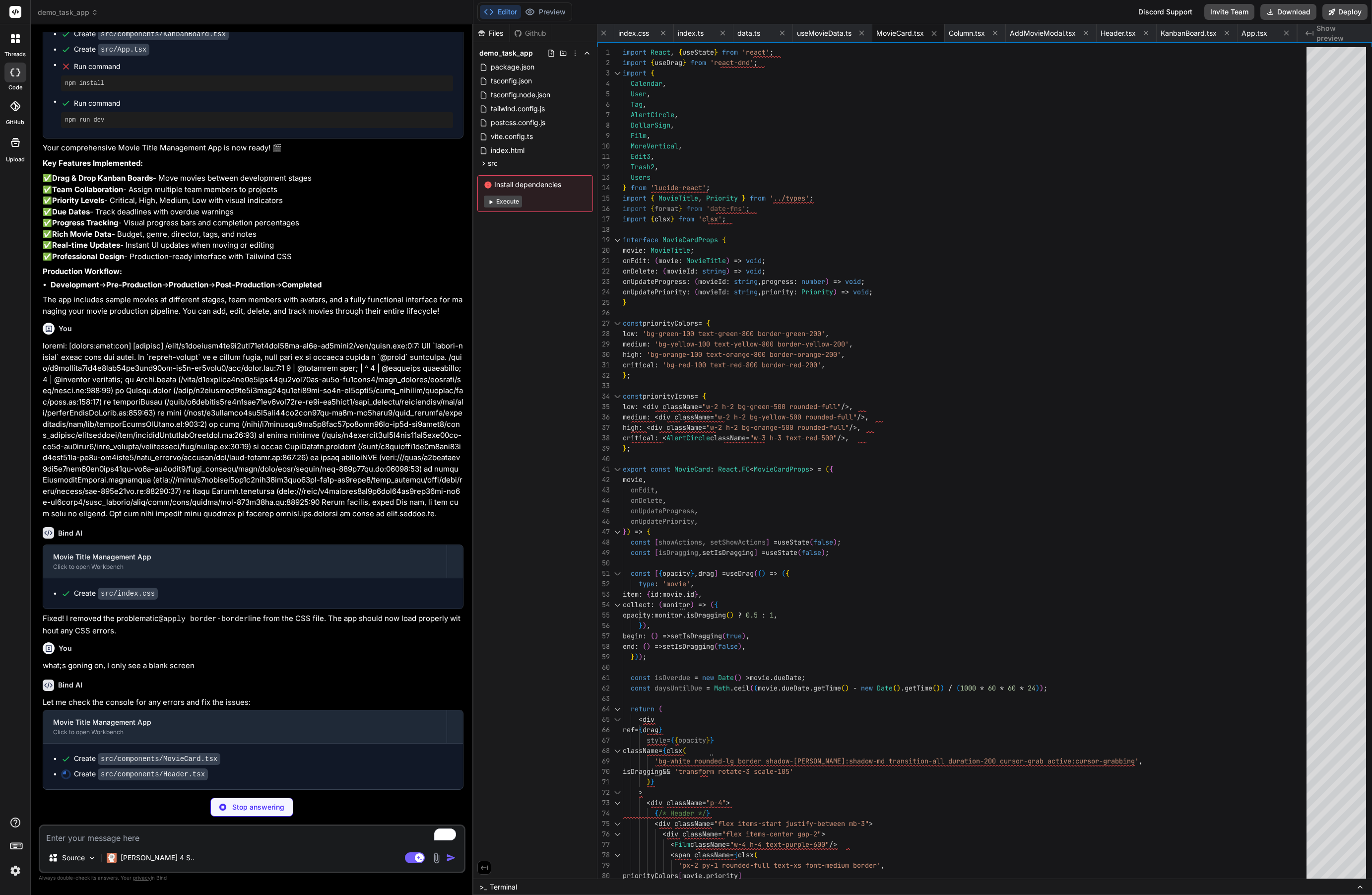
type textarea "x"
type textarea "); };"
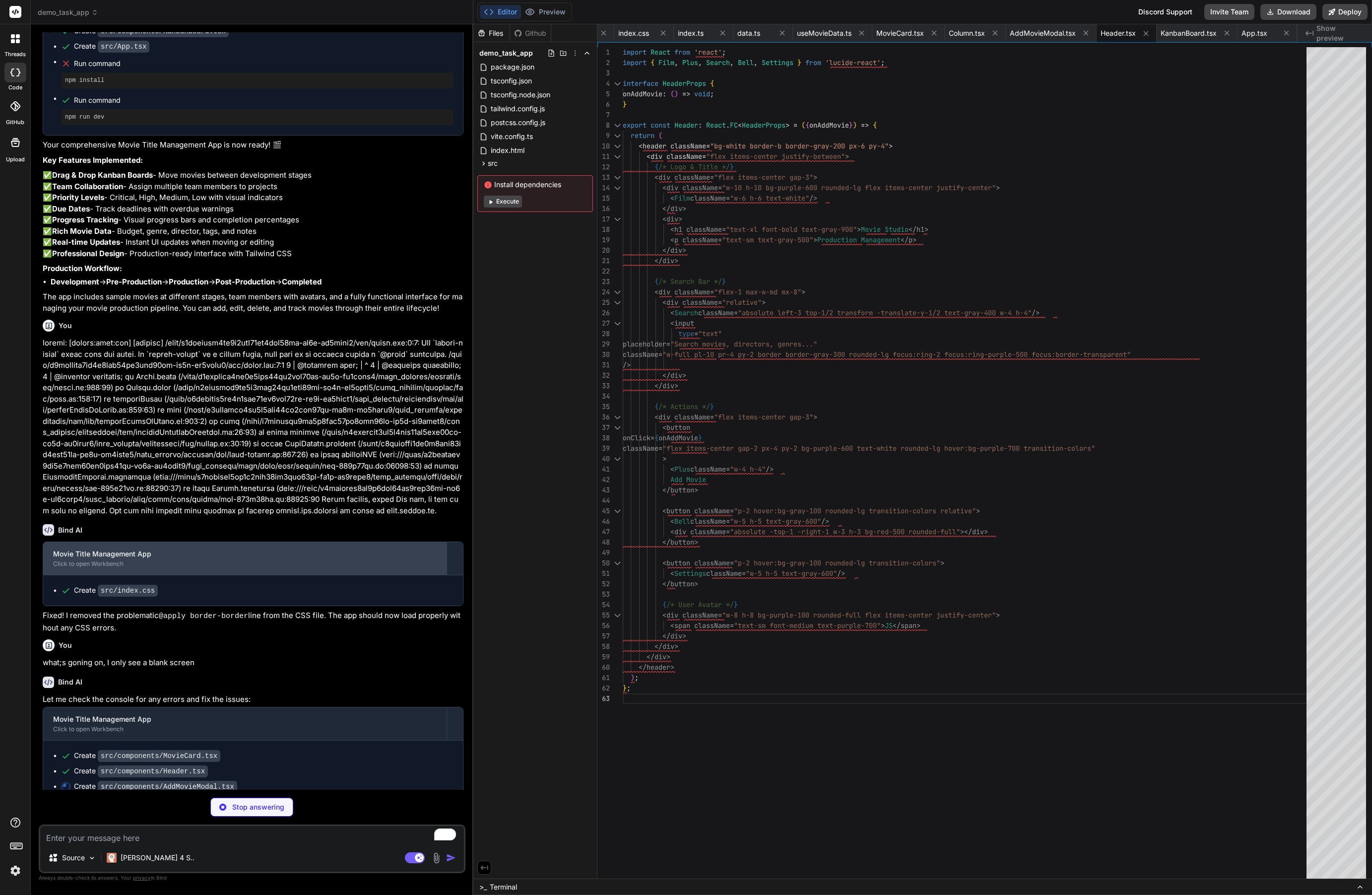
scroll to position [707, 0]
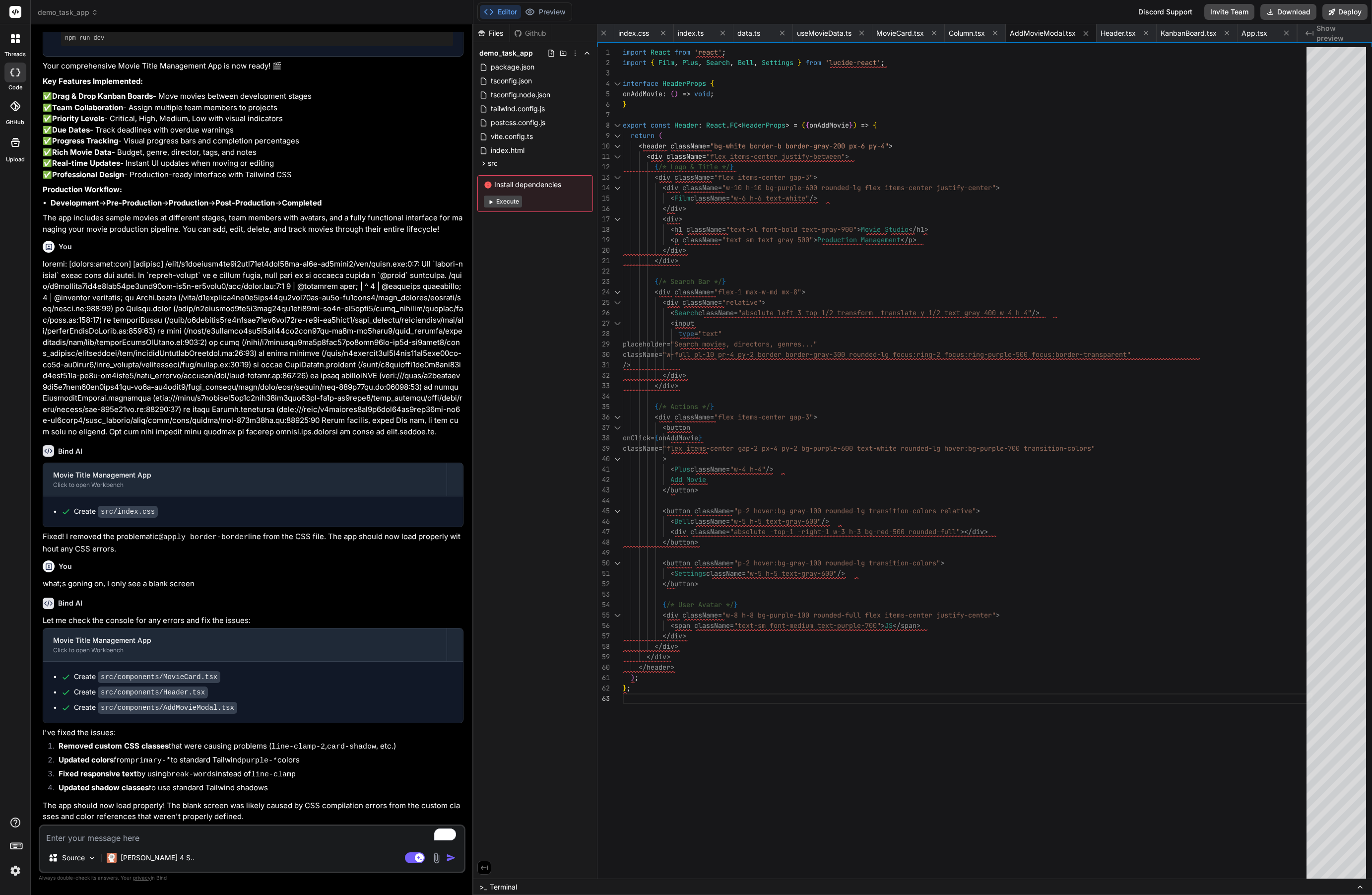
type textarea "x"
